Goal: Transaction & Acquisition: Subscribe to service/newsletter

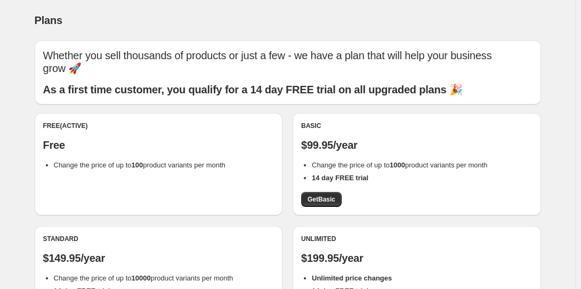
select select "year"
click at [0, 26] on div "Plans. This page is ready Plans Whether you sell thousands of products or just …" at bounding box center [287, 244] width 575 height 489
click at [526, 107] on div "Plans. This page is ready Plans Whether you sell thousands of products or just …" at bounding box center [287, 244] width 575 height 489
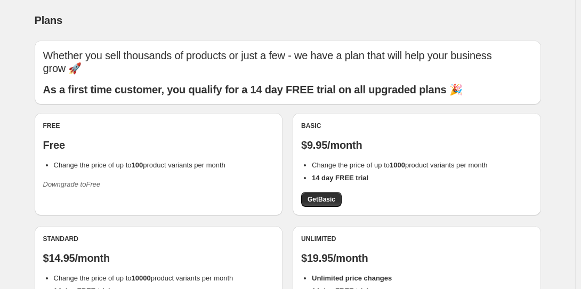
select select "year"
